Goal: Task Accomplishment & Management: Use online tool/utility

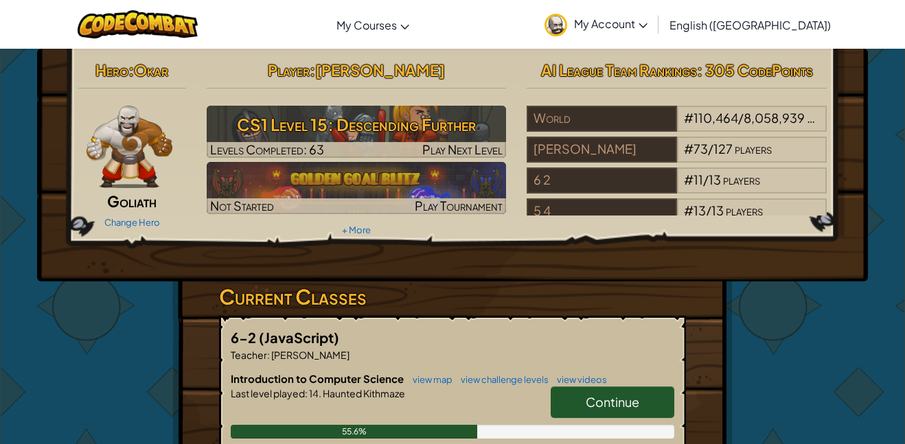
click at [345, 138] on h3 "CS1 Level 15: Descending Further" at bounding box center [357, 124] width 300 height 31
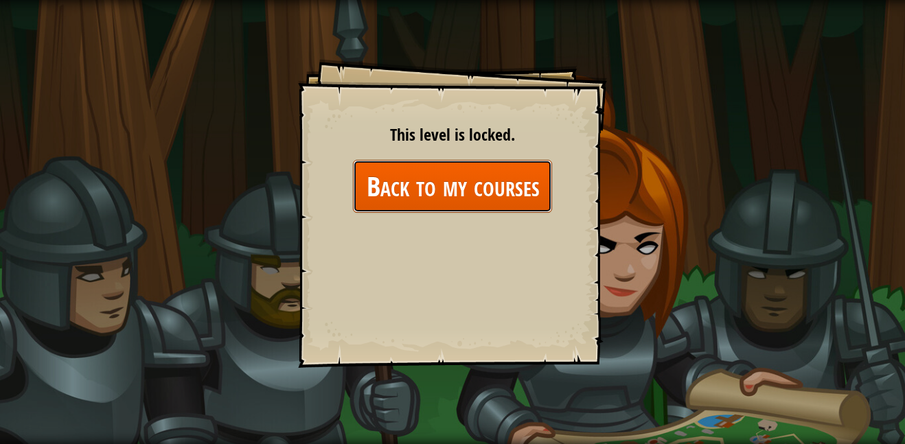
click at [425, 207] on link "Back to my courses" at bounding box center [452, 186] width 199 height 53
